Goal: Task Accomplishment & Management: Manage account settings

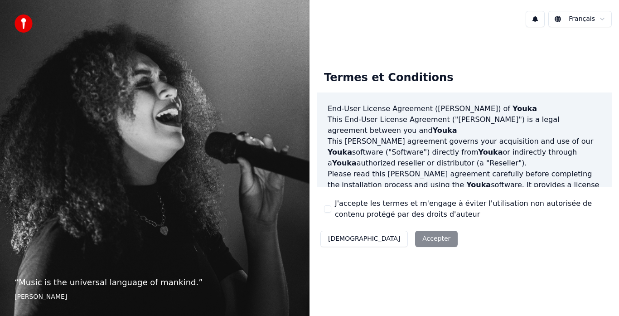
click at [329, 212] on button "J'accepte les termes et m'engage à éviter l'utilisation non autorisée de conten…" at bounding box center [327, 208] width 7 height 7
click at [415, 241] on button "Accepter" at bounding box center [436, 239] width 43 height 16
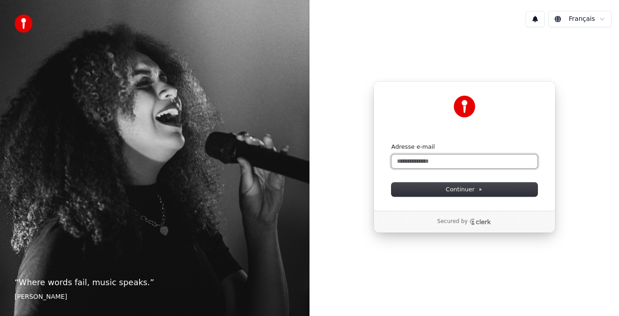
click at [407, 160] on input "Adresse e-mail" at bounding box center [464, 161] width 146 height 14
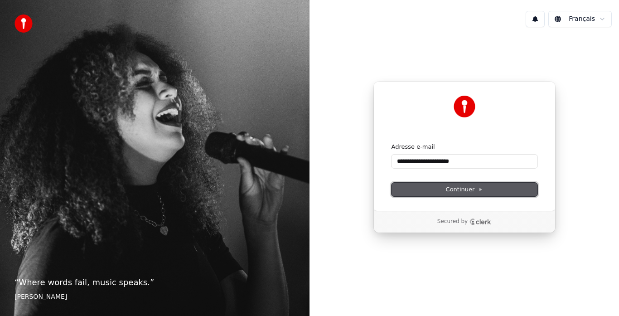
click at [438, 191] on button "Continuer" at bounding box center [464, 190] width 146 height 14
type input "**********"
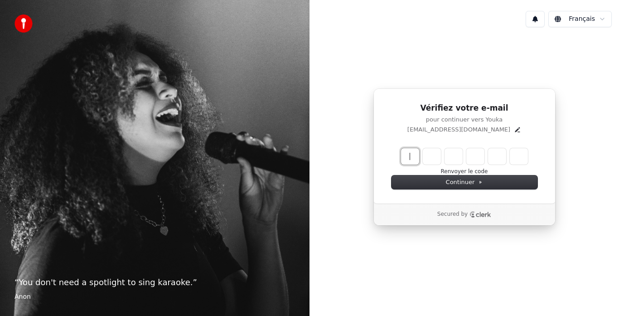
click at [409, 155] on input "Enter verification code" at bounding box center [473, 156] width 145 height 16
type input "******"
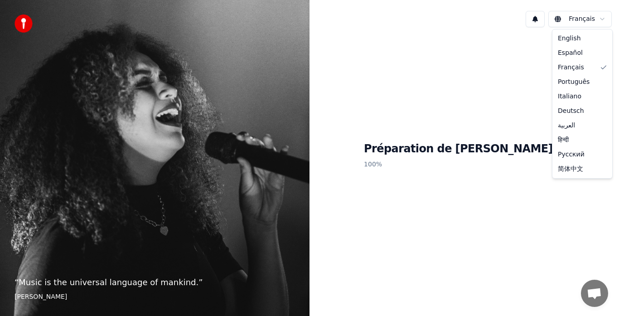
click at [597, 17] on html "“ Music is the universal language of mankind. ” Henry Wadsworth Longfellow Fran…" at bounding box center [309, 158] width 619 height 316
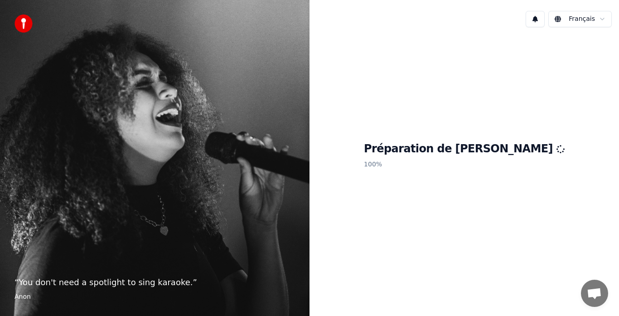
click at [453, 46] on html "“ You don't need a spotlight to sing karaoke. ” Anon Français Préparation de Yo…" at bounding box center [309, 158] width 619 height 316
click at [338, 212] on div "Préparation de Youka 100 %" at bounding box center [463, 156] width 309 height 245
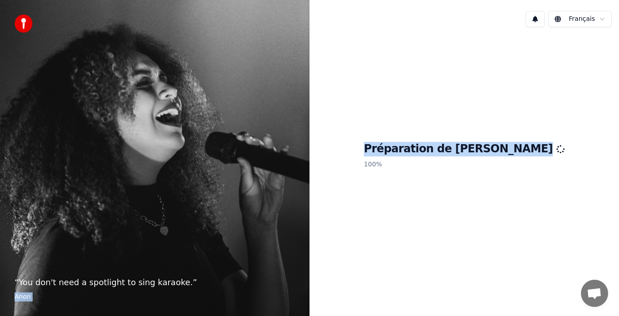
drag, startPoint x: 338, startPoint y: 212, endPoint x: 175, endPoint y: 260, distance: 170.4
click at [175, 260] on div "“ You don't need a spotlight to sing karaoke. ” Anon Français Préparation de Yo…" at bounding box center [309, 158] width 619 height 316
click at [397, 187] on div "Préparation de Youka 100 %" at bounding box center [463, 156] width 309 height 245
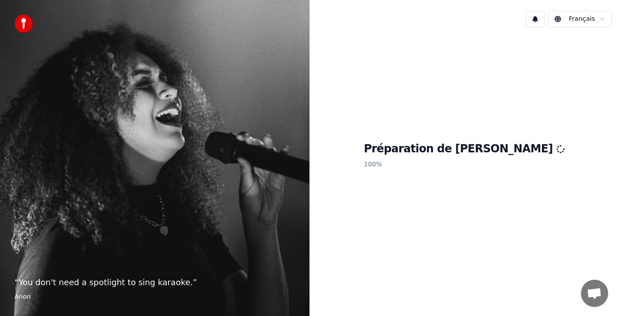
click at [397, 187] on div "Préparation de Youka 100 %" at bounding box center [463, 156] width 309 height 245
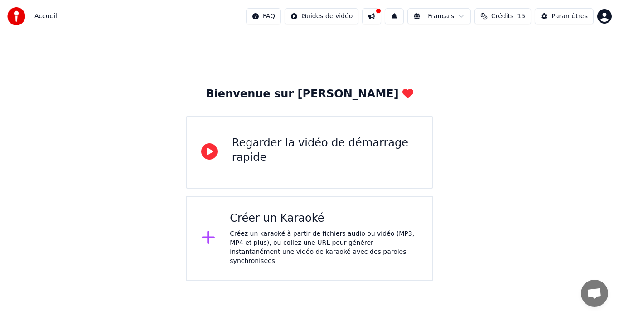
click at [210, 233] on icon at bounding box center [208, 237] width 14 height 16
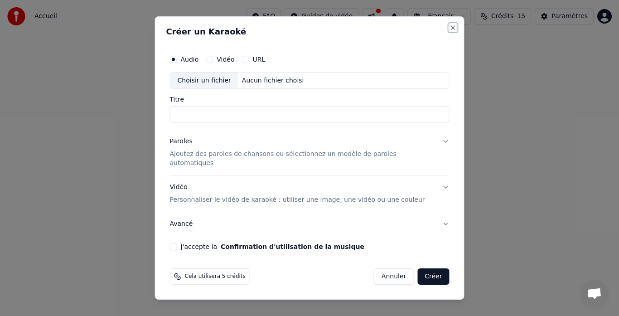
click at [449, 31] on button "Close" at bounding box center [452, 27] width 7 height 7
